Goal: Information Seeking & Learning: Learn about a topic

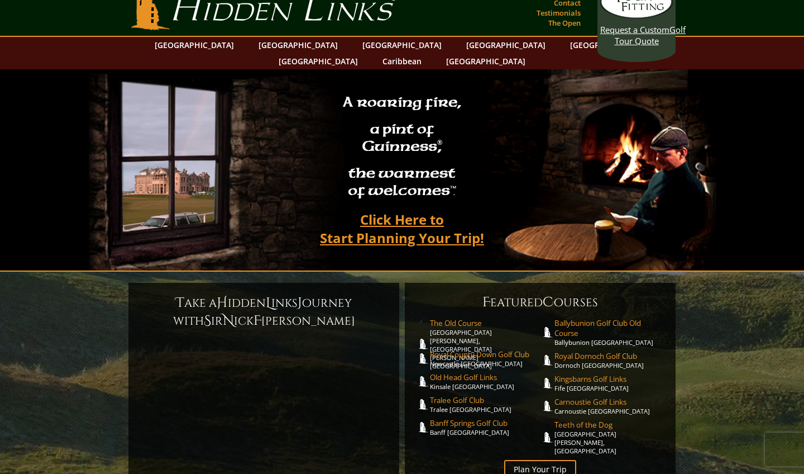
scroll to position [20, 0]
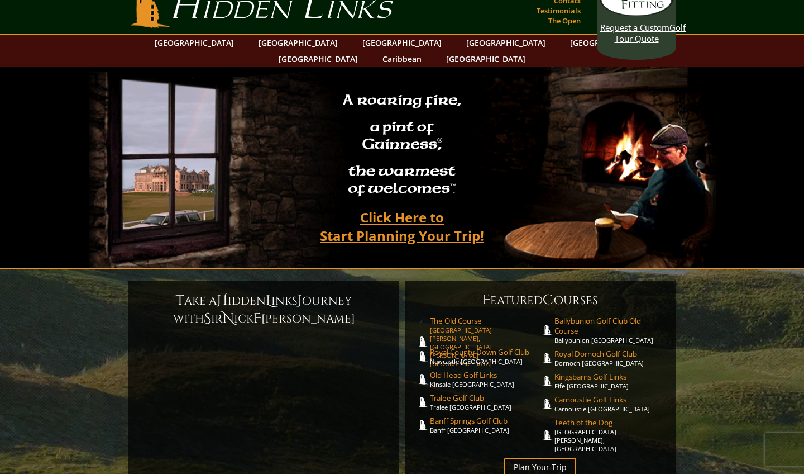
click at [451, 316] on link "The Old Course St. Andrews Links, St. Andrews Scotland" at bounding box center [485, 342] width 111 height 52
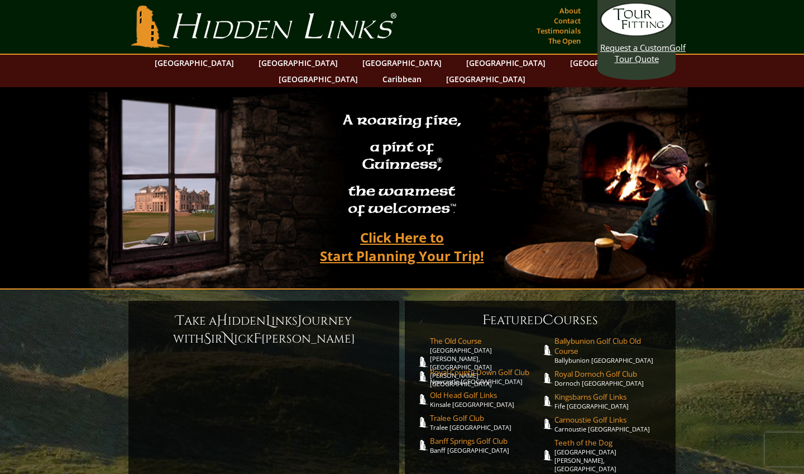
scroll to position [0, 0]
click at [281, 63] on link "[GEOGRAPHIC_DATA]" at bounding box center [298, 63] width 90 height 16
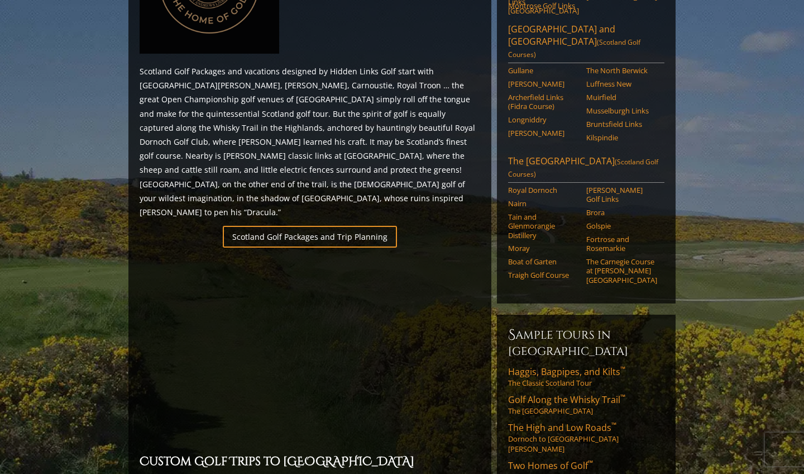
scroll to position [617, 0]
click at [574, 421] on span "The High and Low Roads ™" at bounding box center [562, 427] width 108 height 12
